Goal: Task Accomplishment & Management: Complete application form

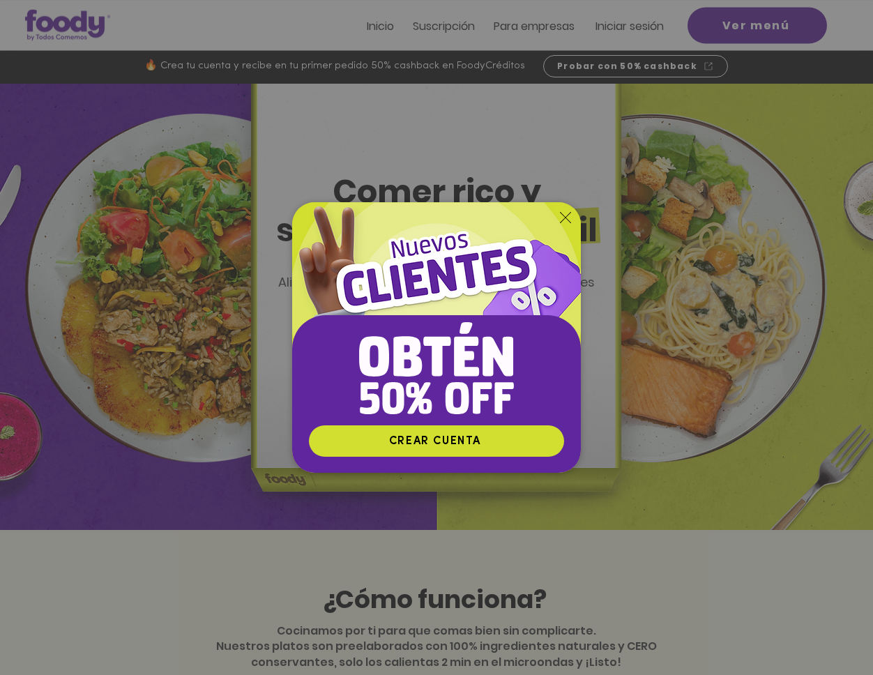
click at [613, 24] on div "Nuevos suscriptores 50% off" at bounding box center [436, 337] width 873 height 675
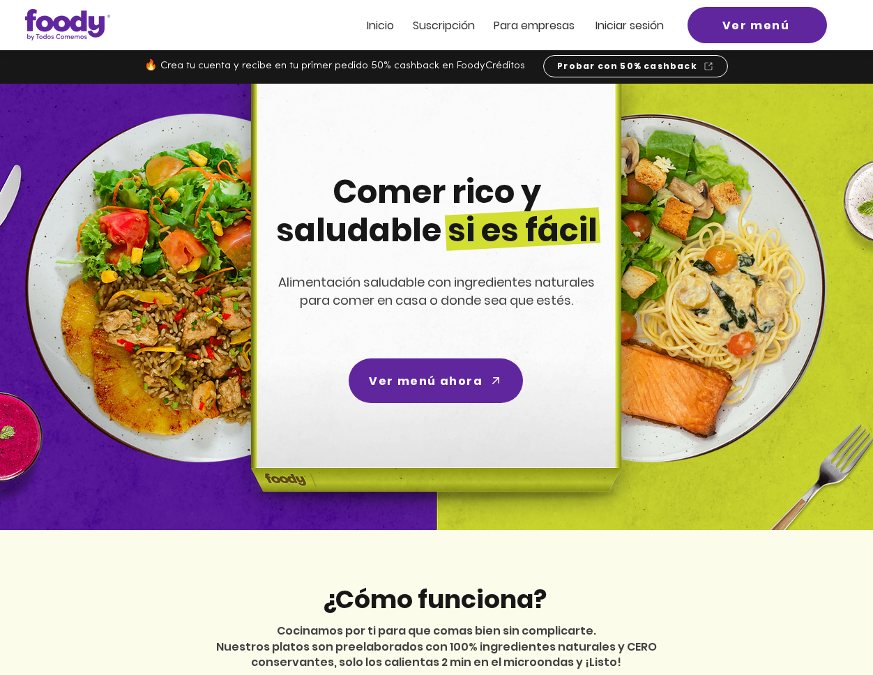
click at [613, 24] on span "Iniciar sesión" at bounding box center [630, 25] width 68 height 16
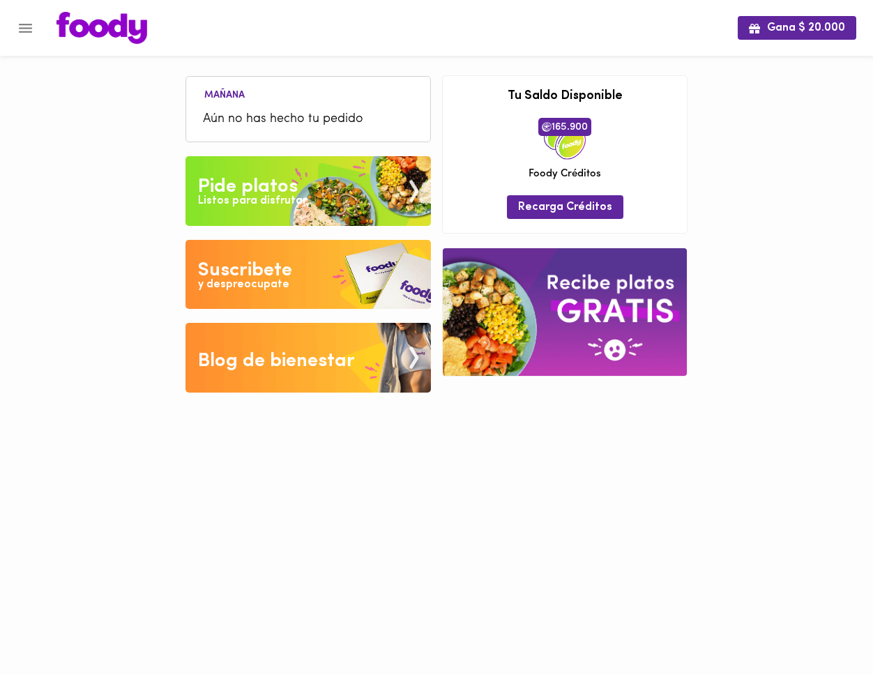
click at [290, 204] on div "Listos para disfrutar" at bounding box center [252, 201] width 109 height 16
